Goal: Transaction & Acquisition: Book appointment/travel/reservation

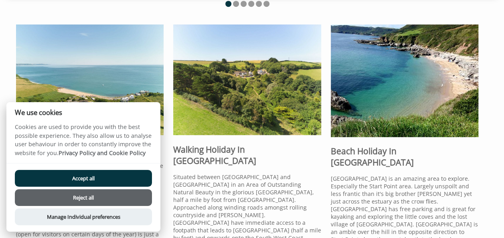
scroll to position [241, 0]
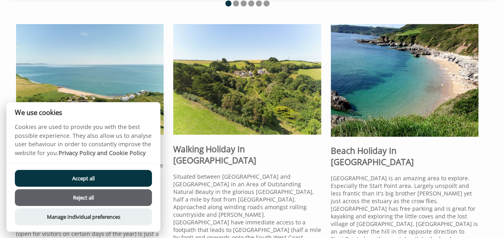
click at [82, 195] on button "Reject all" at bounding box center [83, 197] width 137 height 17
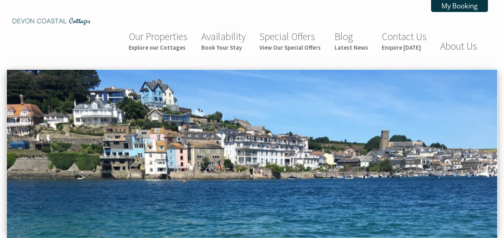
scroll to position [361, 0]
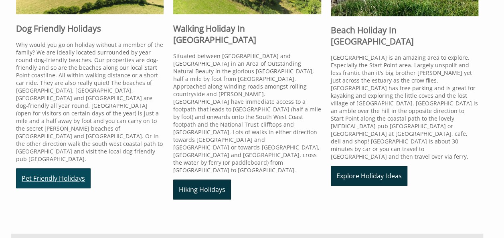
click at [48, 168] on link "Pet Friendly Holidays" at bounding box center [53, 178] width 75 height 20
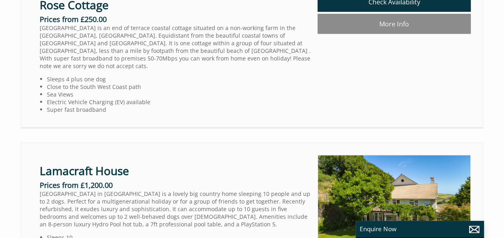
scroll to position [753, 0]
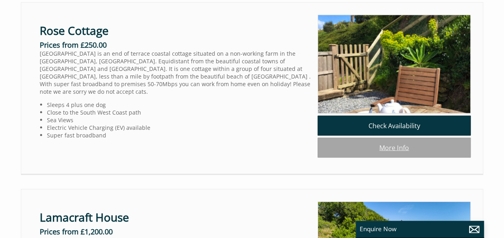
click at [378, 144] on link "More Info" at bounding box center [394, 148] width 153 height 20
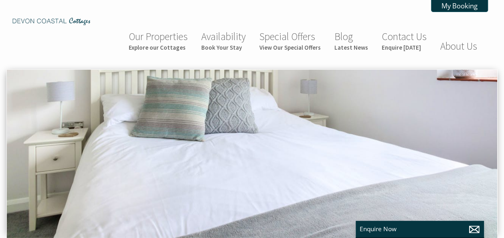
click at [451, 119] on img at bounding box center [252, 154] width 490 height 168
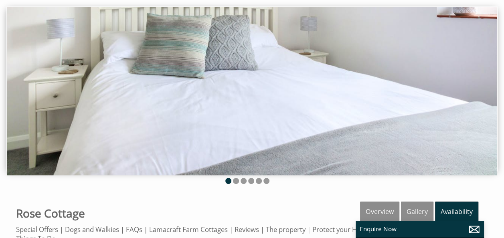
scroll to position [120, 0]
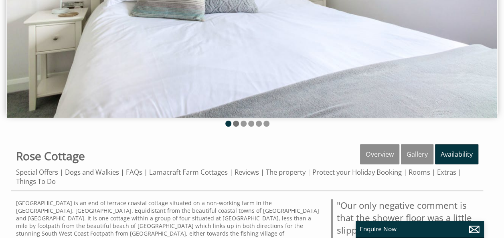
click at [236, 121] on li at bounding box center [236, 124] width 6 height 6
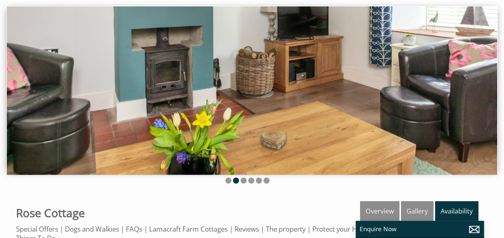
scroll to position [80, 0]
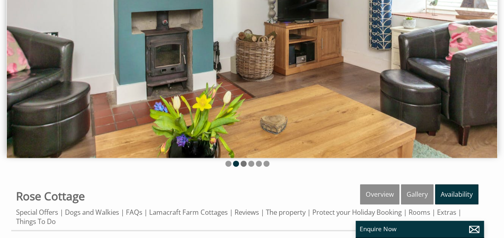
click at [244, 161] on li at bounding box center [244, 164] width 6 height 6
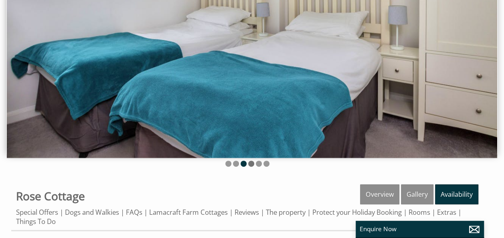
click at [252, 161] on li at bounding box center [251, 164] width 6 height 6
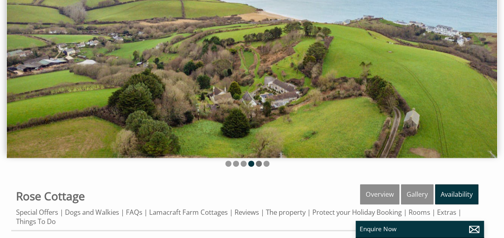
click at [258, 161] on li at bounding box center [259, 164] width 6 height 6
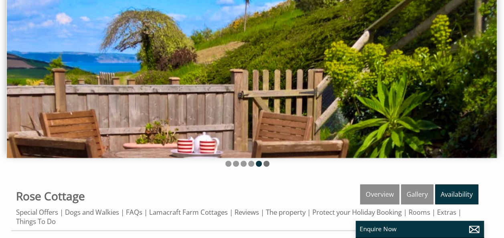
click at [268, 161] on li at bounding box center [266, 164] width 6 height 6
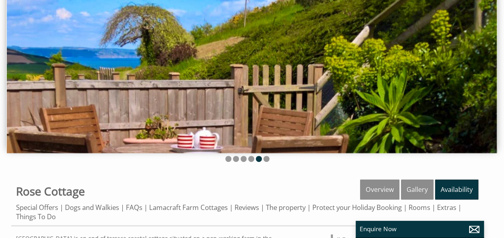
scroll to position [0, 0]
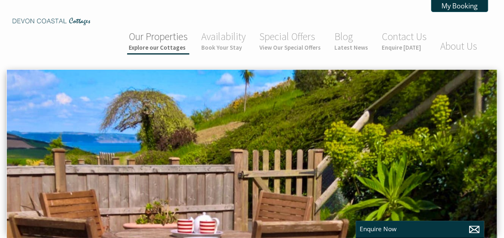
click at [151, 44] on small "Explore our Cottages" at bounding box center [158, 48] width 59 height 8
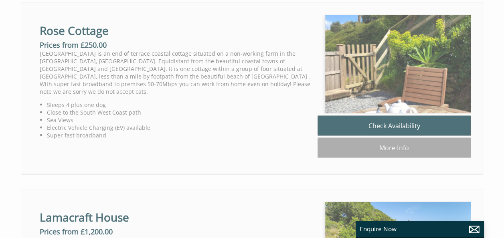
scroll to position [0, 7]
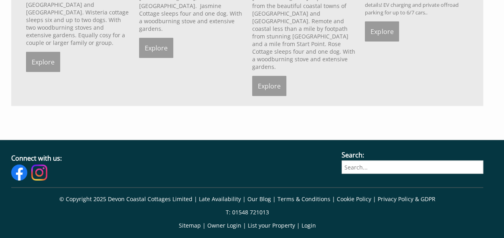
scroll to position [361, 0]
